Goal: Task Accomplishment & Management: Use online tool/utility

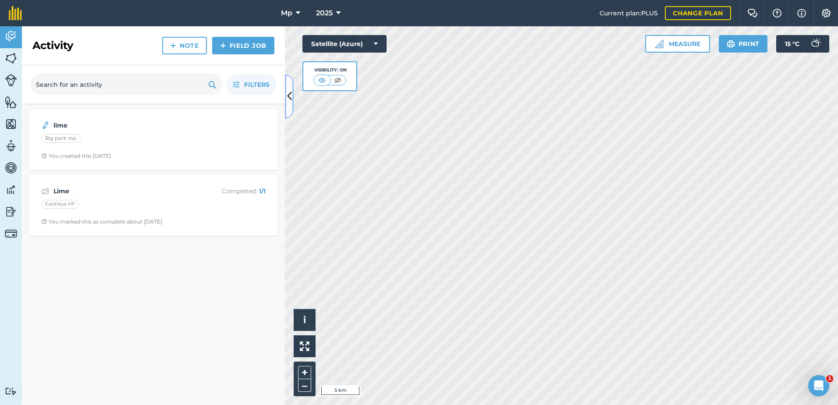
click at [290, 102] on icon at bounding box center [289, 96] width 5 height 15
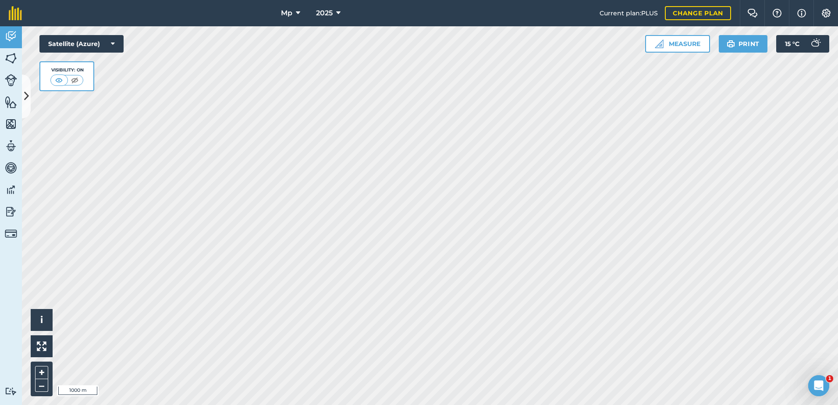
click at [473, 12] on div "Mp 2025 Current plan : PLUS Change plan Farm Chat Help Info Settings Mp - 2025 …" at bounding box center [419, 202] width 838 height 405
click at [439, 0] on html "Mp 2025 Current plan : PLUS Change plan Farm Chat Help Info Settings Mp - 2025 …" at bounding box center [419, 202] width 838 height 405
click at [363, 0] on html "Mp 2025 Current plan : PLUS Change plan Farm Chat Help Info Settings Mp - 2025 …" at bounding box center [419, 202] width 838 height 405
click at [698, 37] on button "Measure" at bounding box center [677, 44] width 65 height 18
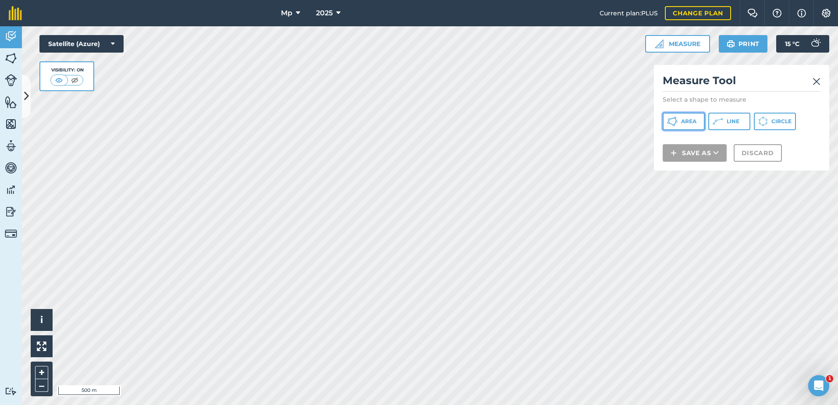
click at [697, 123] on span "Area" at bounding box center [688, 121] width 15 height 7
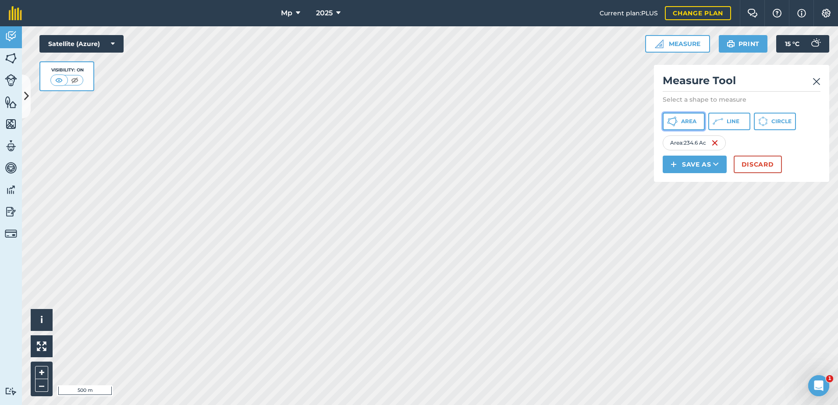
click at [678, 119] on button "Area" at bounding box center [684, 122] width 42 height 18
click at [688, 123] on span "Area" at bounding box center [688, 121] width 15 height 7
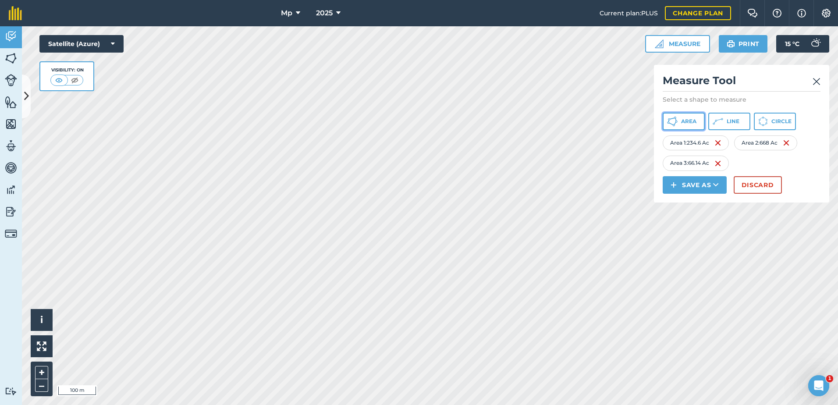
click at [670, 120] on icon at bounding box center [669, 119] width 2 height 2
click at [698, 125] on button "Area" at bounding box center [684, 122] width 42 height 18
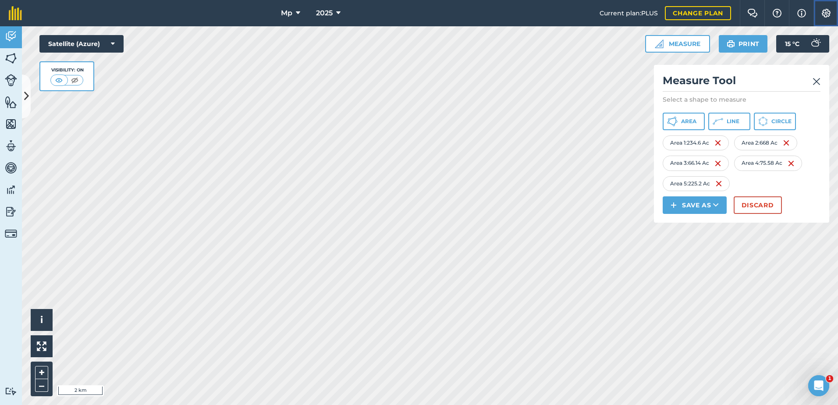
click at [821, 11] on img at bounding box center [826, 13] width 11 height 9
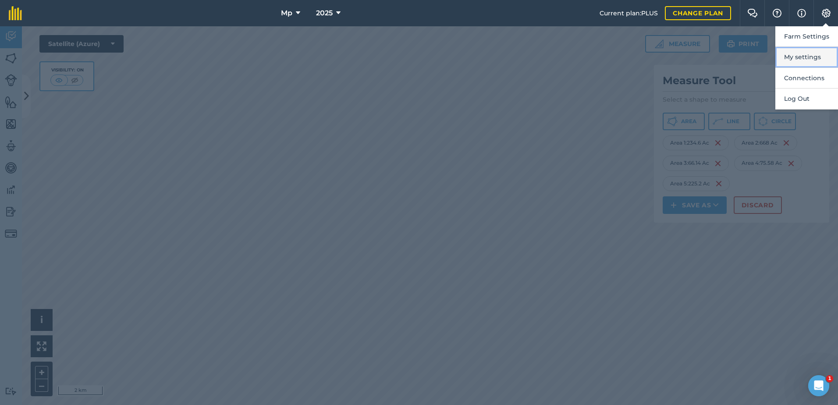
click at [808, 57] on button "My settings" at bounding box center [806, 57] width 63 height 21
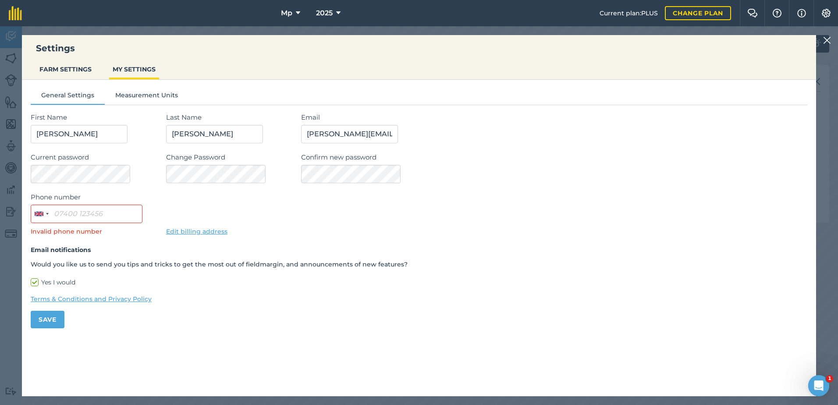
click at [829, 41] on img at bounding box center [827, 40] width 8 height 11
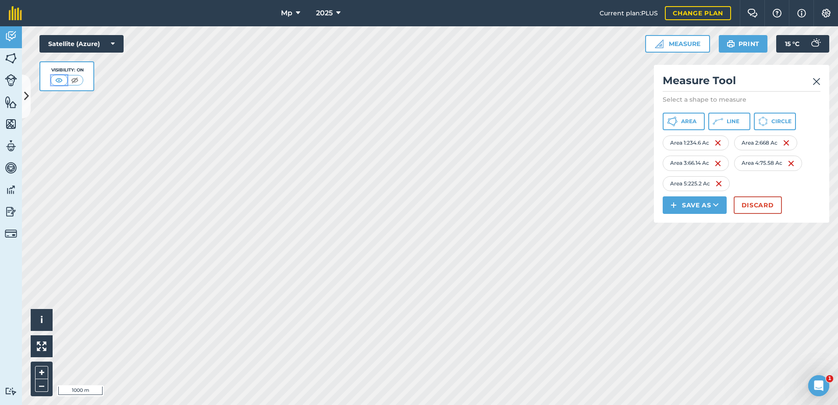
click at [57, 80] on img at bounding box center [58, 80] width 11 height 9
click at [74, 81] on img at bounding box center [74, 80] width 11 height 9
click at [56, 80] on img at bounding box center [59, 80] width 11 height 9
click at [79, 39] on button "Satellite (Azure)" at bounding box center [81, 44] width 84 height 18
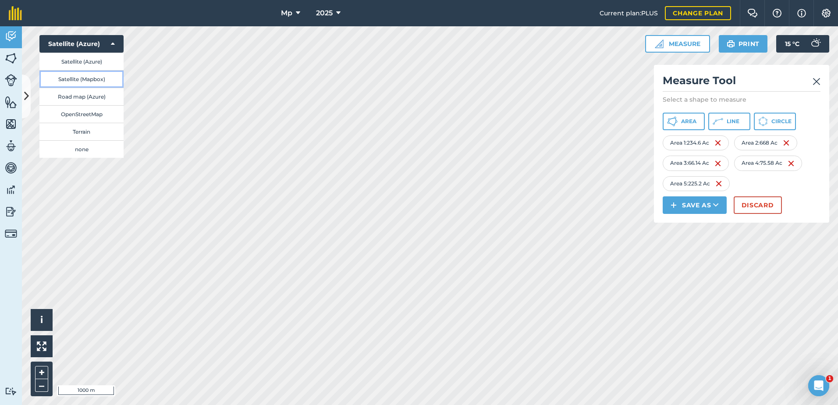
click at [90, 80] on button "Satellite (Mapbox)" at bounding box center [81, 79] width 84 height 18
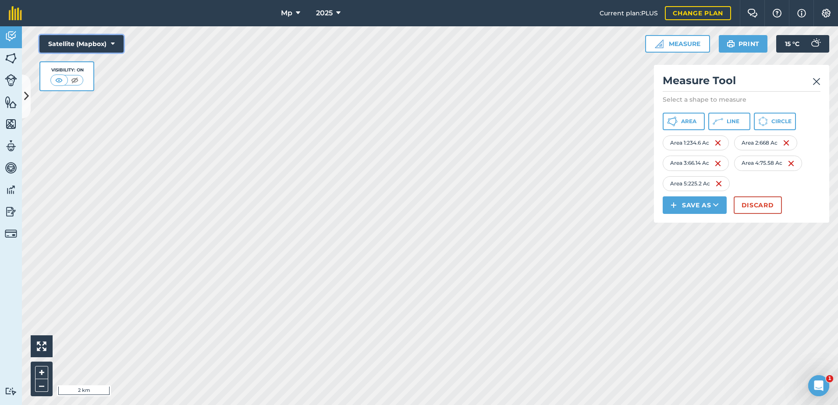
click at [86, 45] on button "Satellite (Mapbox)" at bounding box center [81, 44] width 84 height 18
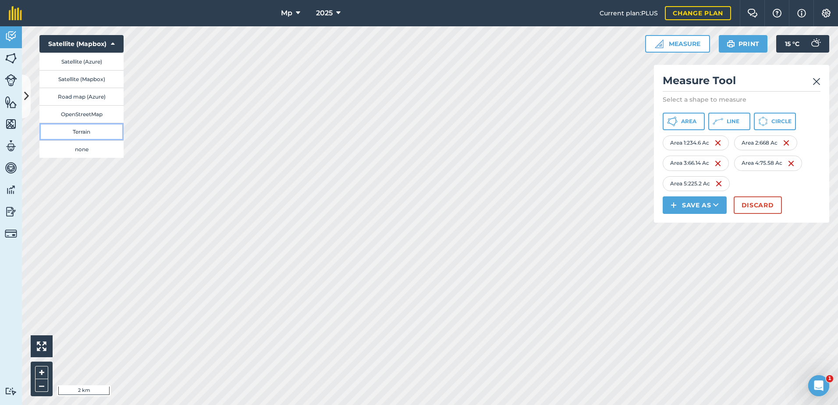
click at [88, 134] on button "Terrain" at bounding box center [81, 132] width 84 height 18
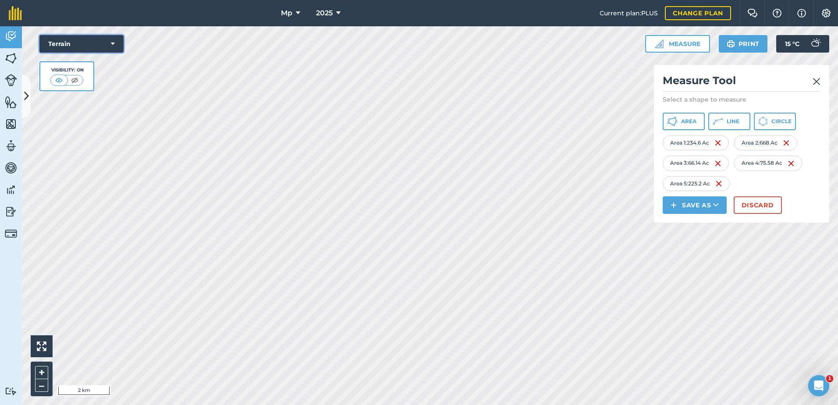
click at [71, 45] on button "Terrain" at bounding box center [81, 44] width 84 height 18
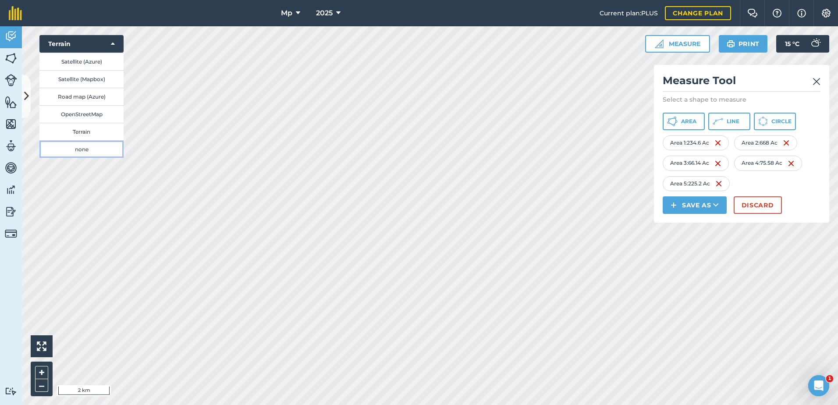
click at [98, 148] on button "none" at bounding box center [81, 149] width 84 height 18
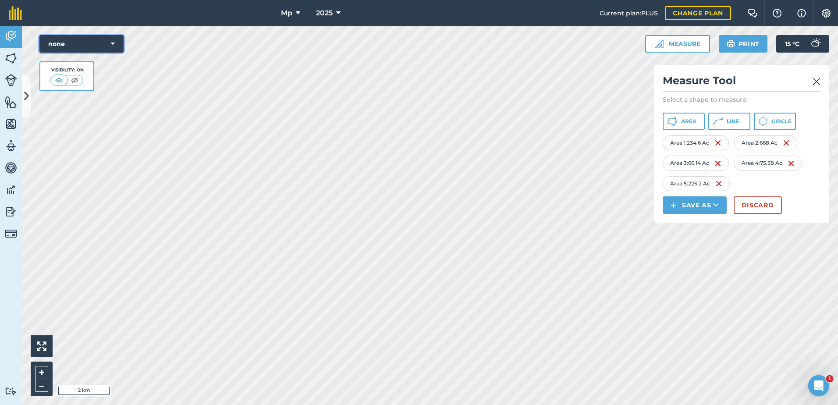
click at [89, 47] on button "none" at bounding box center [81, 44] width 84 height 18
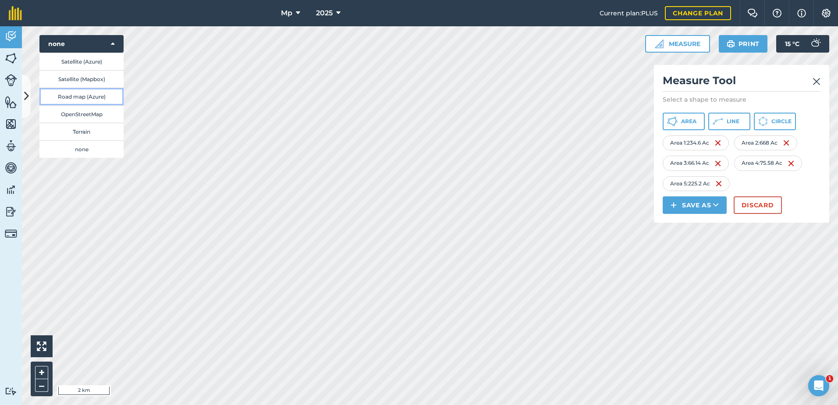
click at [91, 94] on button "Road map (Azure)" at bounding box center [81, 97] width 84 height 18
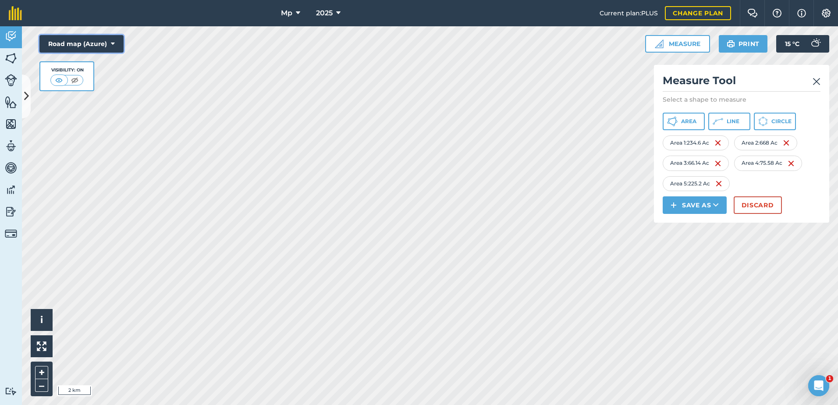
click at [70, 44] on button "Road map (Azure)" at bounding box center [81, 44] width 84 height 18
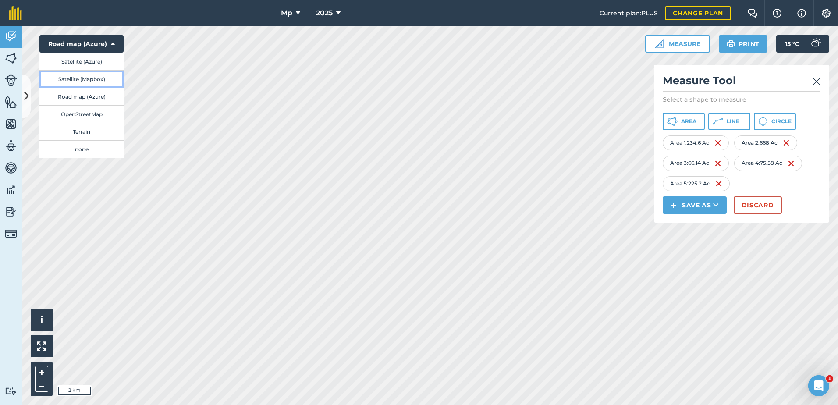
click at [92, 81] on button "Satellite (Mapbox)" at bounding box center [81, 79] width 84 height 18
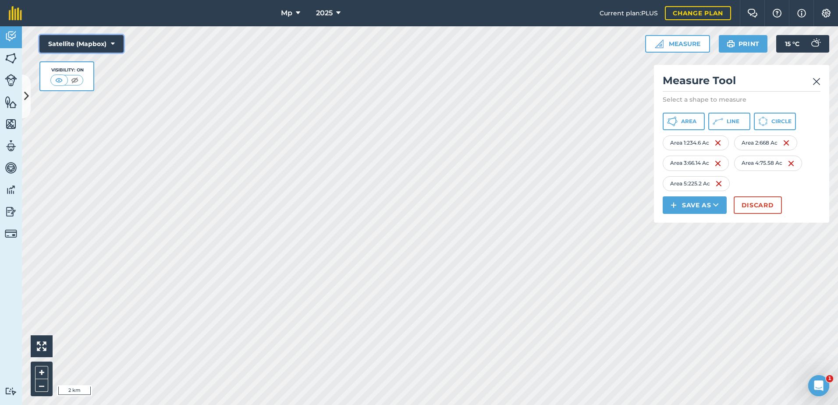
click at [91, 44] on button "Satellite (Mapbox)" at bounding box center [81, 44] width 84 height 18
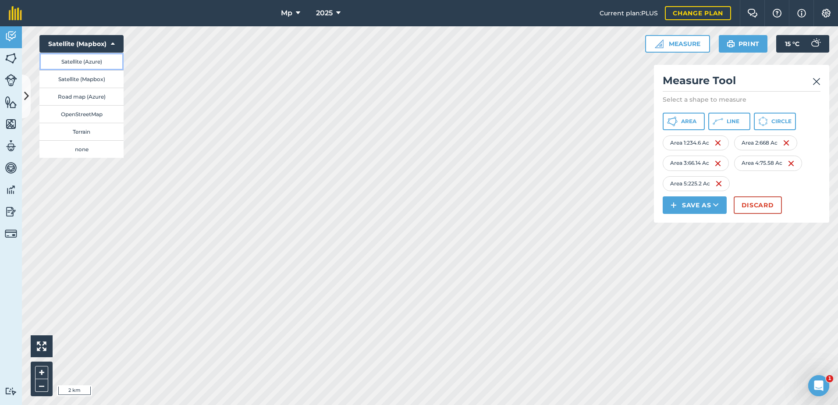
click at [94, 65] on button "Satellite (Azure)" at bounding box center [81, 62] width 84 height 18
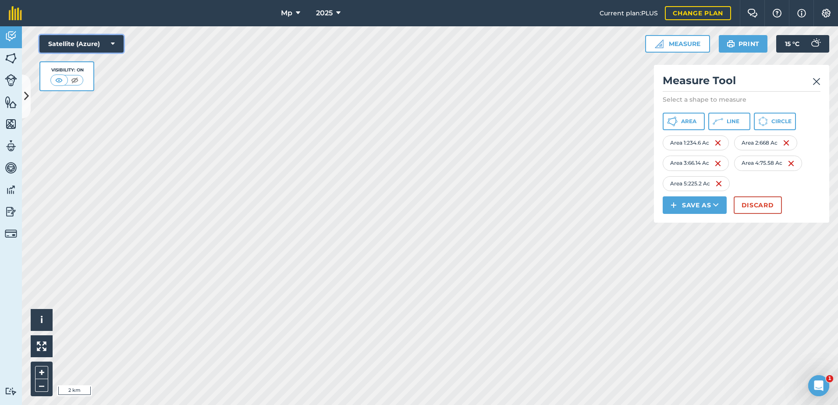
click at [91, 46] on button "Satellite (Azure)" at bounding box center [81, 44] width 84 height 18
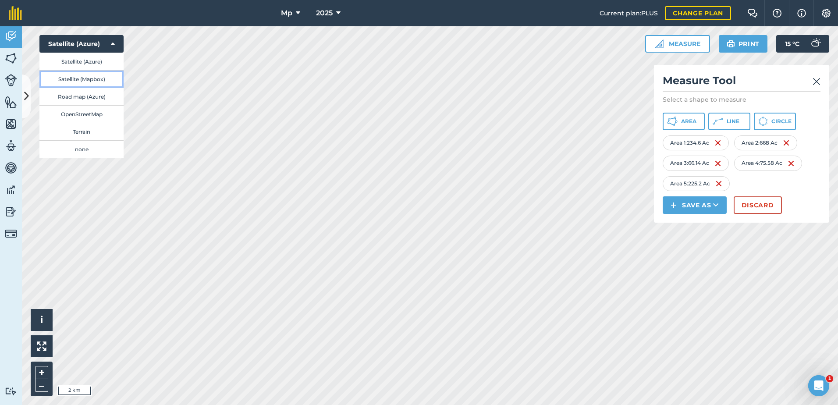
click at [91, 77] on button "Satellite (Mapbox)" at bounding box center [81, 79] width 84 height 18
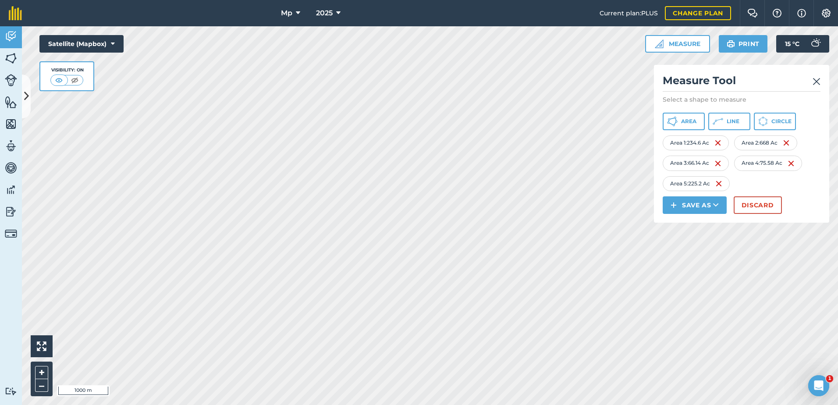
click at [76, 48] on div "Click to start drawing i 1000 m + – Satellite (Mapbox) Visibility: On Measure M…" at bounding box center [430, 215] width 816 height 379
click at [114, 47] on icon at bounding box center [113, 43] width 4 height 9
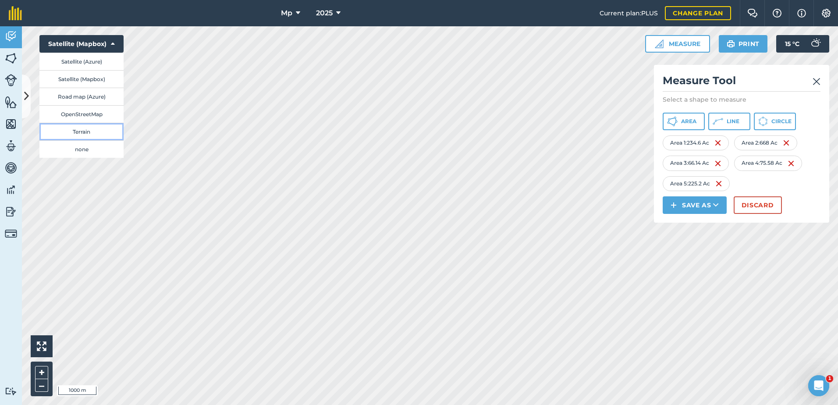
click at [110, 131] on button "Terrain" at bounding box center [81, 132] width 84 height 18
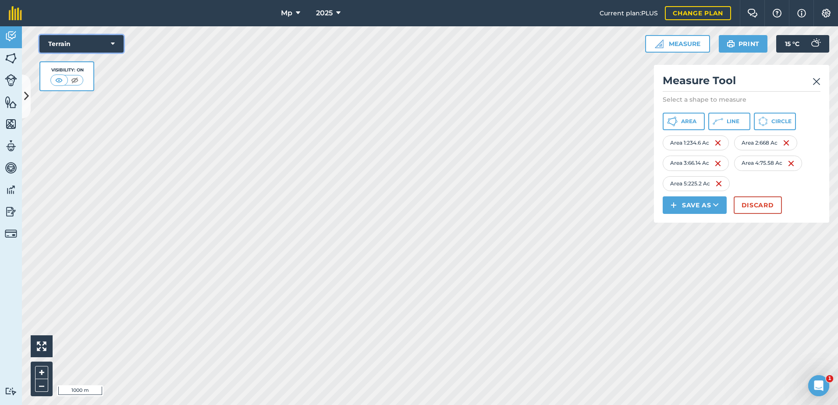
click at [108, 46] on button "Terrain" at bounding box center [81, 44] width 84 height 18
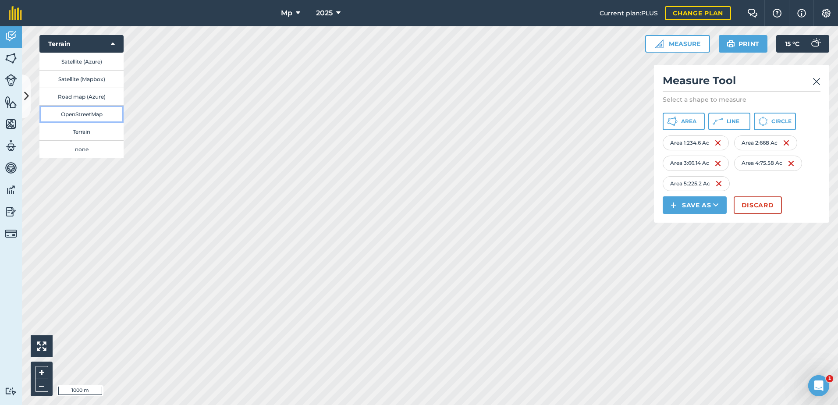
click at [110, 113] on button "OpenStreetMap" at bounding box center [81, 114] width 84 height 18
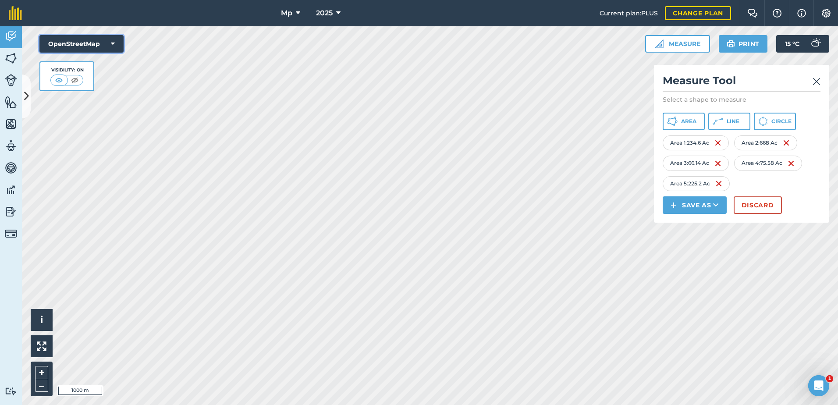
click at [120, 50] on button "OpenStreetMap" at bounding box center [81, 44] width 84 height 18
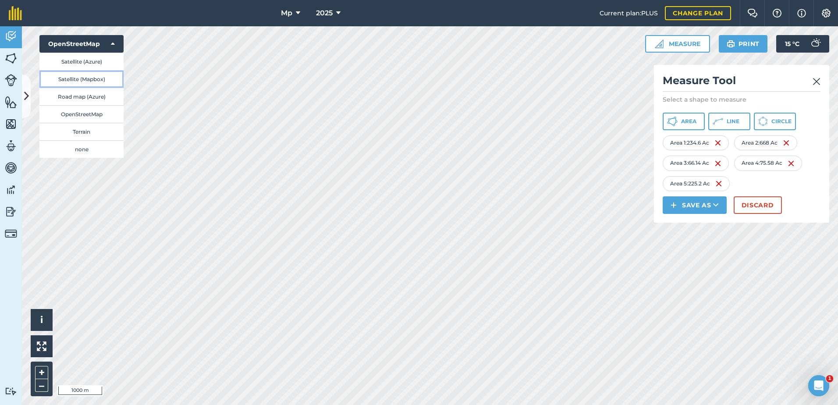
click at [110, 82] on button "Satellite (Mapbox)" at bounding box center [81, 79] width 84 height 18
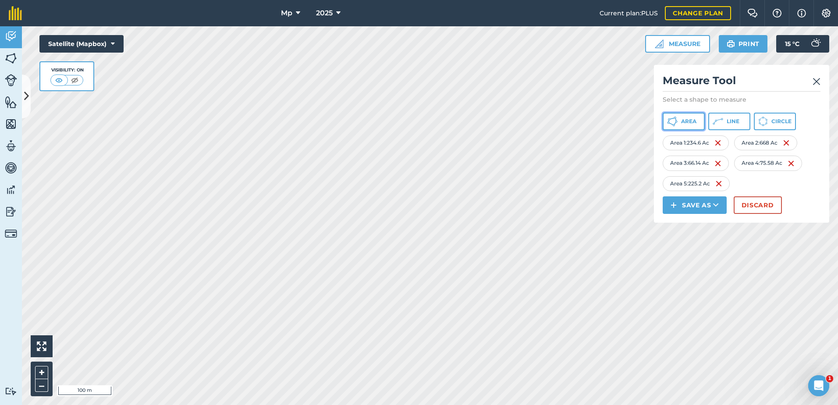
click at [675, 119] on icon at bounding box center [672, 121] width 11 height 11
click at [480, 22] on div "Mp 2025 Current plan : PLUS Change plan Farm Chat Help Info Settings Mp - 2025 …" at bounding box center [419, 202] width 838 height 405
click at [11, 60] on img at bounding box center [11, 58] width 12 height 13
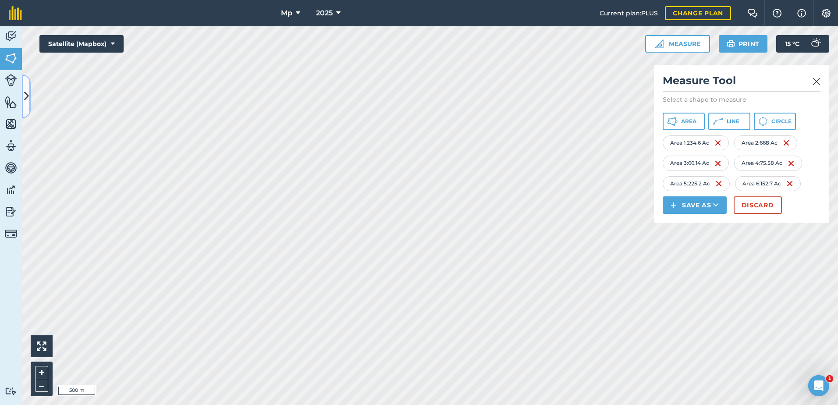
click at [30, 86] on button at bounding box center [26, 97] width 9 height 44
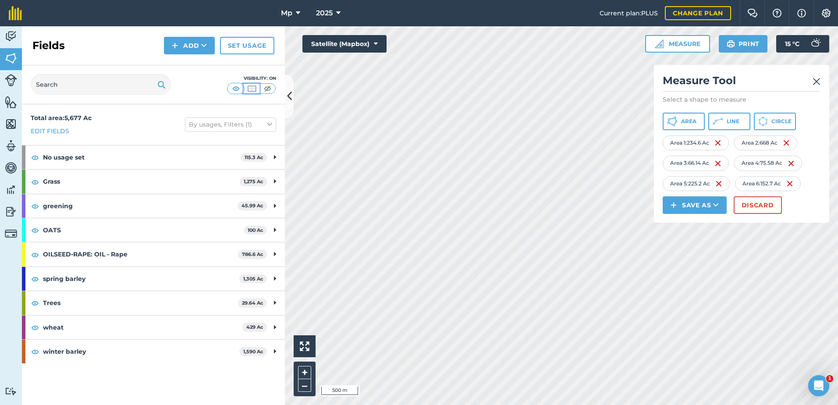
click at [250, 89] on img at bounding box center [251, 88] width 11 height 9
click at [268, 89] on img at bounding box center [267, 88] width 11 height 9
click at [237, 89] on img at bounding box center [236, 88] width 11 height 9
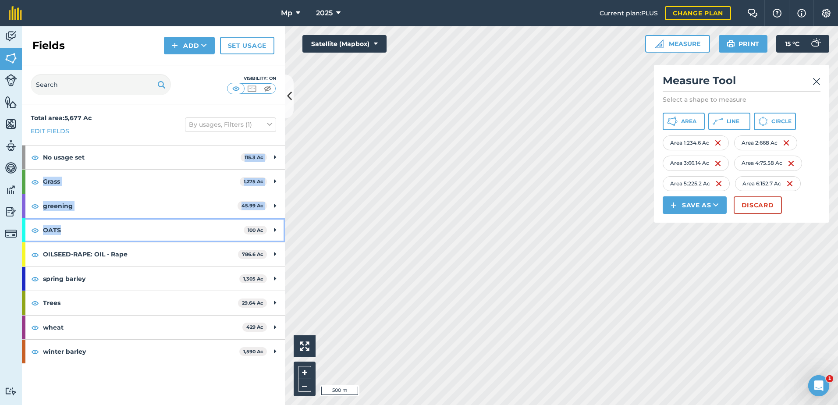
drag, startPoint x: 211, startPoint y: 206, endPoint x: 207, endPoint y: 157, distance: 48.8
click at [207, 157] on div "Total area : 5,677 Ac Edit fields By usages, Filters (1) No usage set 115.3 Ac …" at bounding box center [153, 254] width 263 height 301
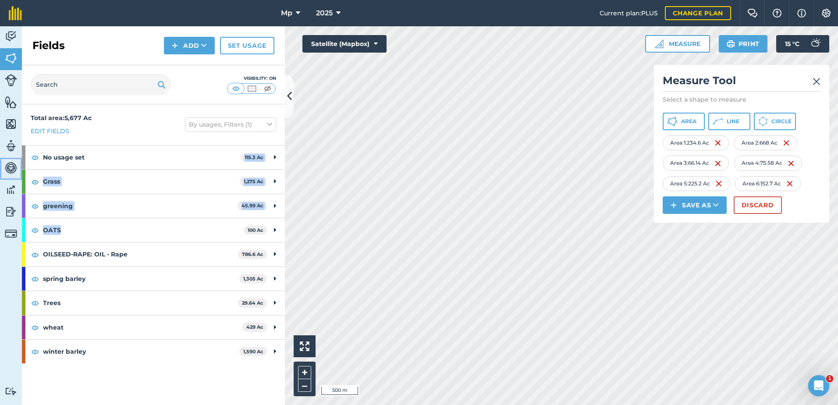
click at [10, 168] on img at bounding box center [11, 167] width 12 height 13
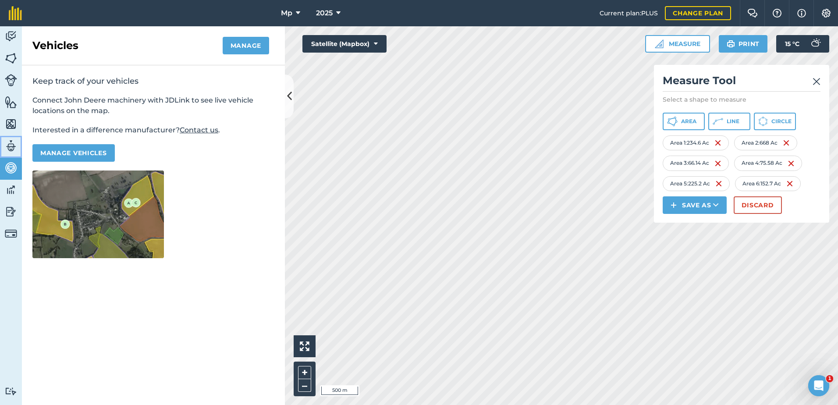
click at [11, 148] on img at bounding box center [11, 145] width 12 height 13
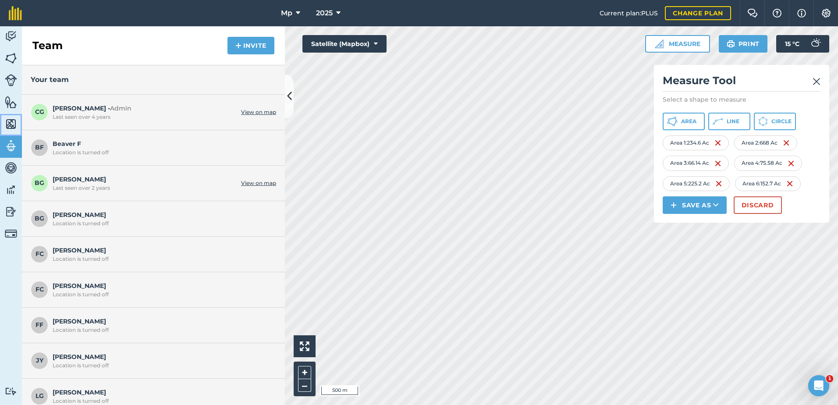
click at [12, 124] on img at bounding box center [11, 123] width 12 height 13
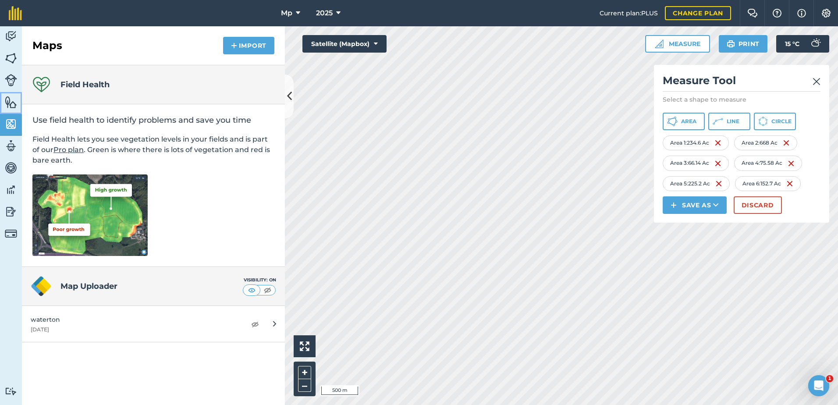
click at [13, 94] on link "Features" at bounding box center [11, 103] width 22 height 22
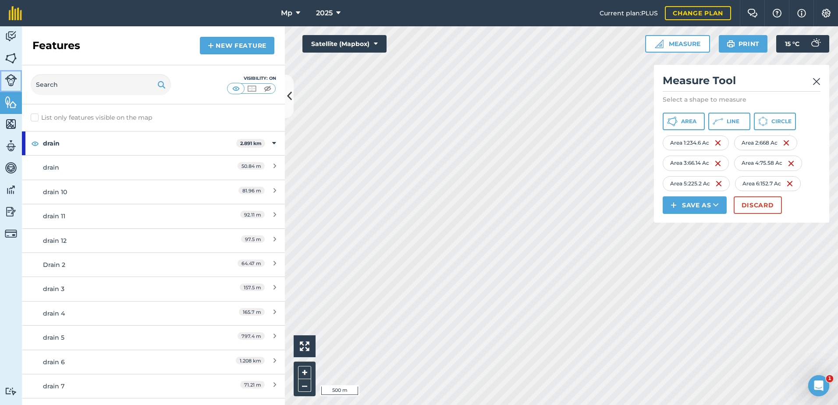
click at [12, 70] on link "Livestock" at bounding box center [11, 81] width 22 height 22
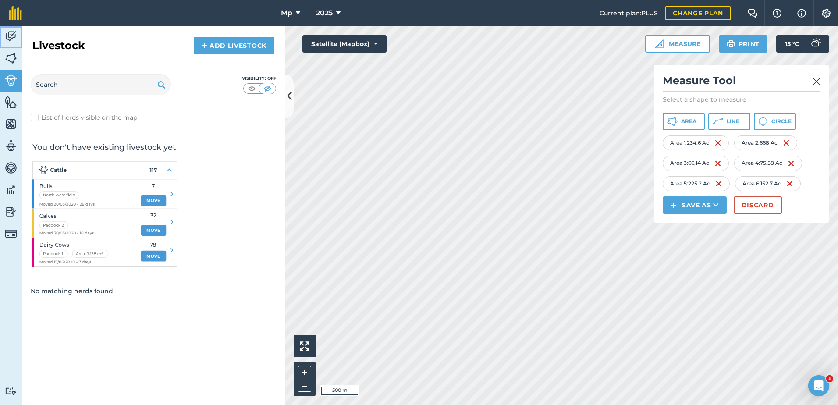
click at [12, 30] on img at bounding box center [11, 36] width 12 height 13
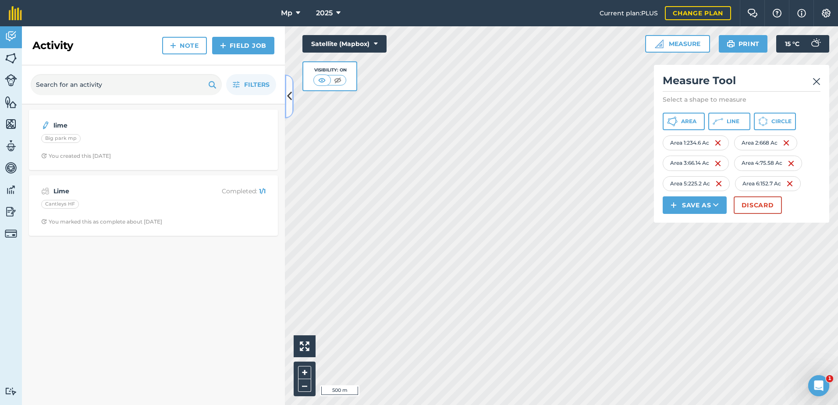
click at [285, 100] on button at bounding box center [289, 97] width 9 height 44
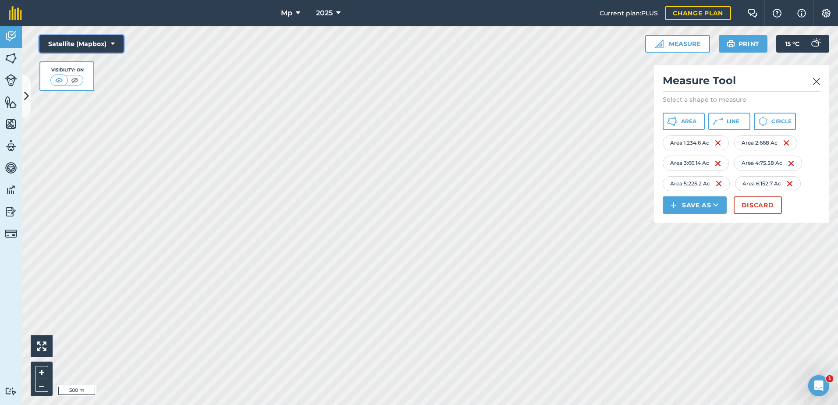
click at [97, 39] on button "Satellite (Mapbox)" at bounding box center [81, 44] width 84 height 18
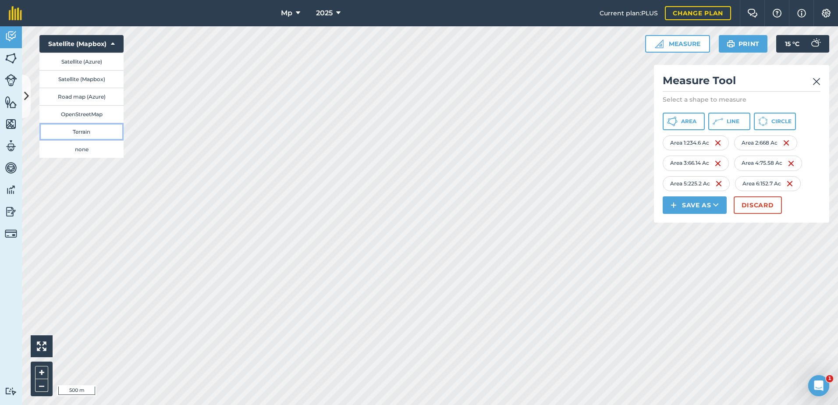
click at [106, 130] on button "Terrain" at bounding box center [81, 132] width 84 height 18
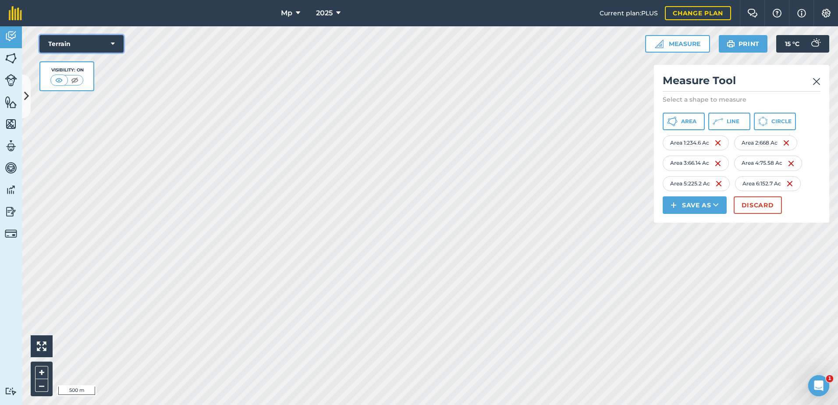
click at [112, 43] on icon at bounding box center [113, 43] width 4 height 9
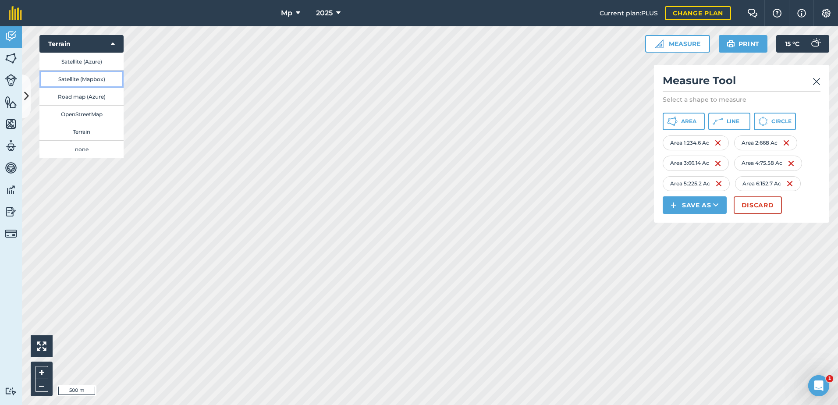
click at [108, 81] on button "Satellite (Mapbox)" at bounding box center [81, 79] width 84 height 18
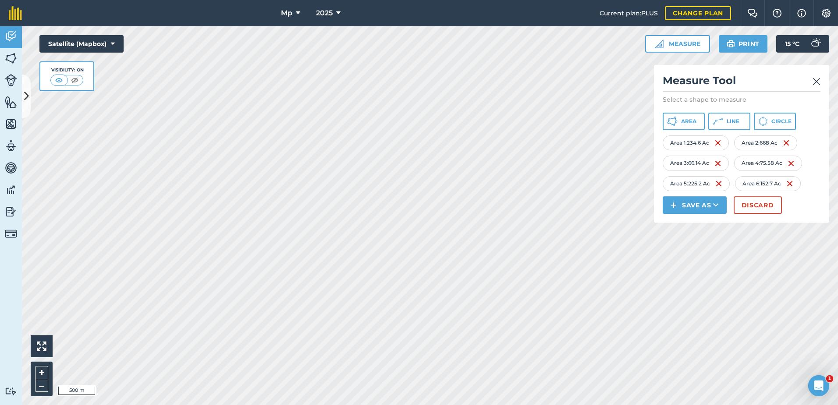
click at [109, 71] on div "Click to start drawing i 500 m + – Satellite (Mapbox) Visibility: On Measure Me…" at bounding box center [430, 215] width 816 height 379
click at [177, 8] on div "Mp 2025 Current plan : PLUS Change plan Farm Chat Help Info Settings Mp - 2025 …" at bounding box center [419, 202] width 838 height 405
